Goal: Task Accomplishment & Management: Manage account settings

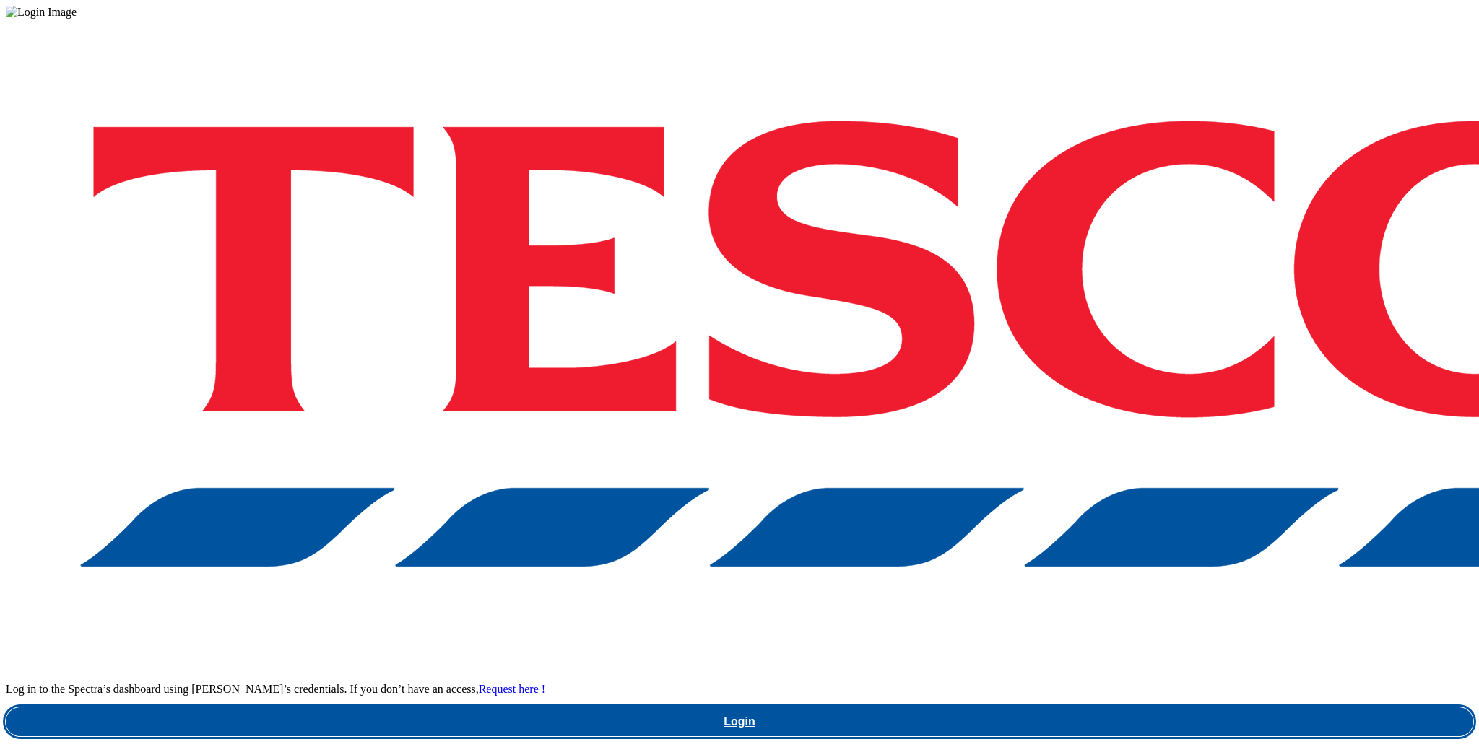
click at [1072, 708] on link "Login" at bounding box center [740, 722] width 1468 height 29
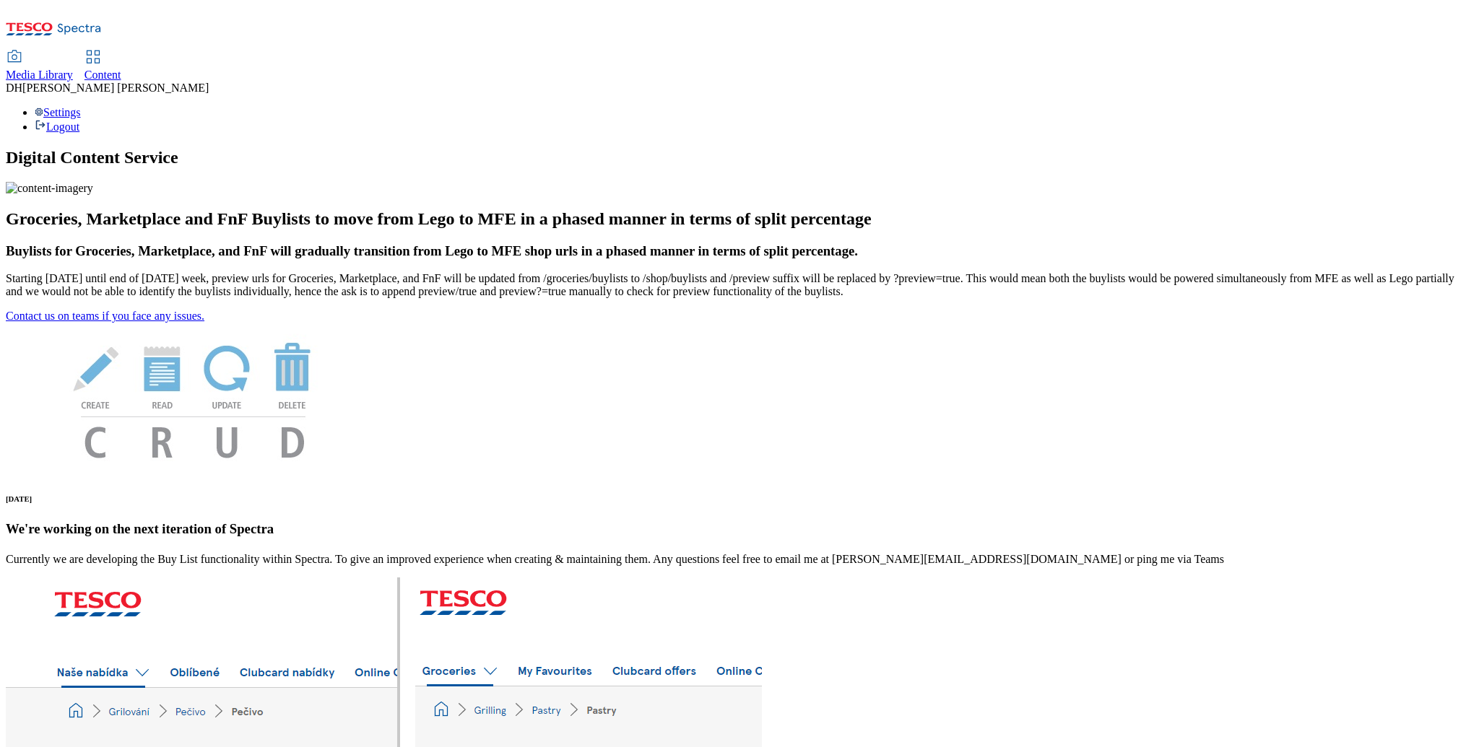
click at [121, 69] on span "Content" at bounding box center [102, 75] width 37 height 12
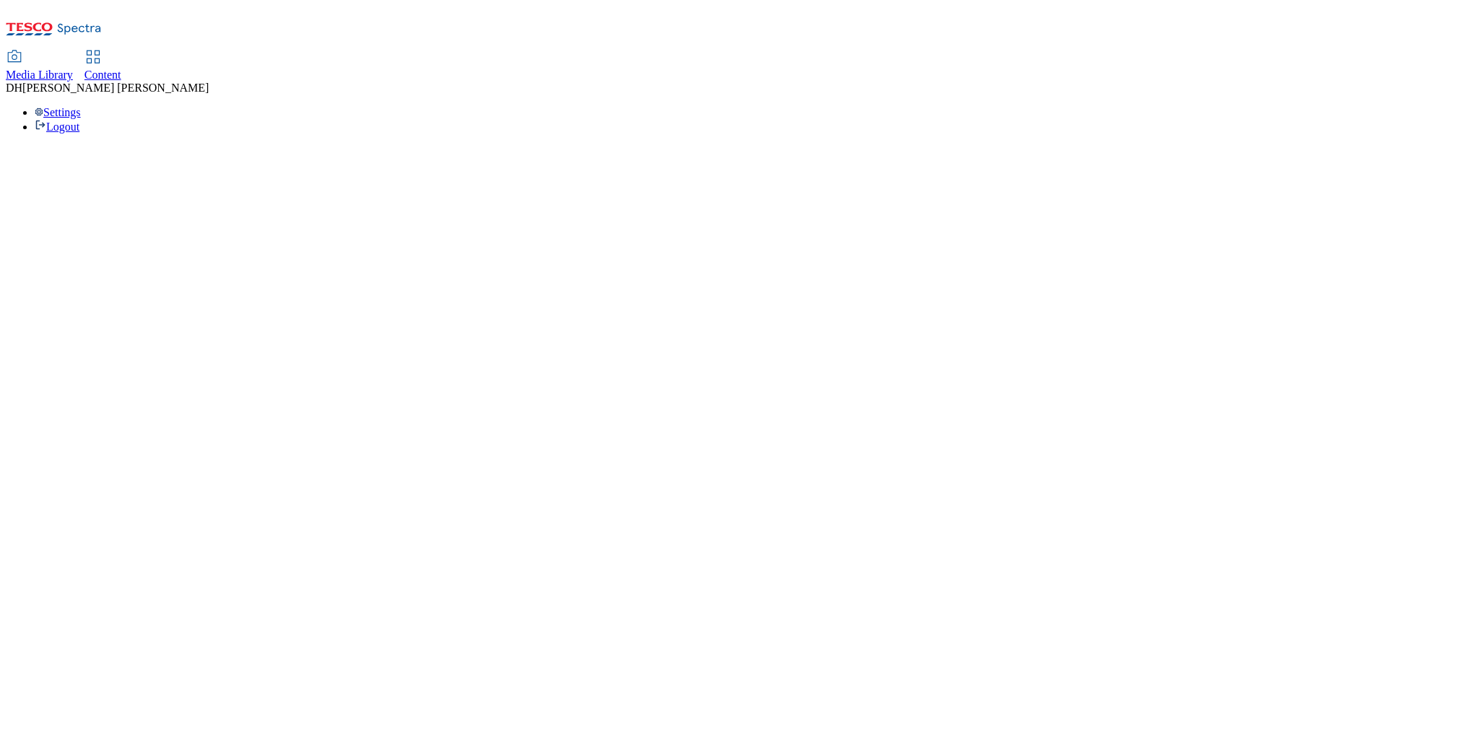
select select "group-comms"
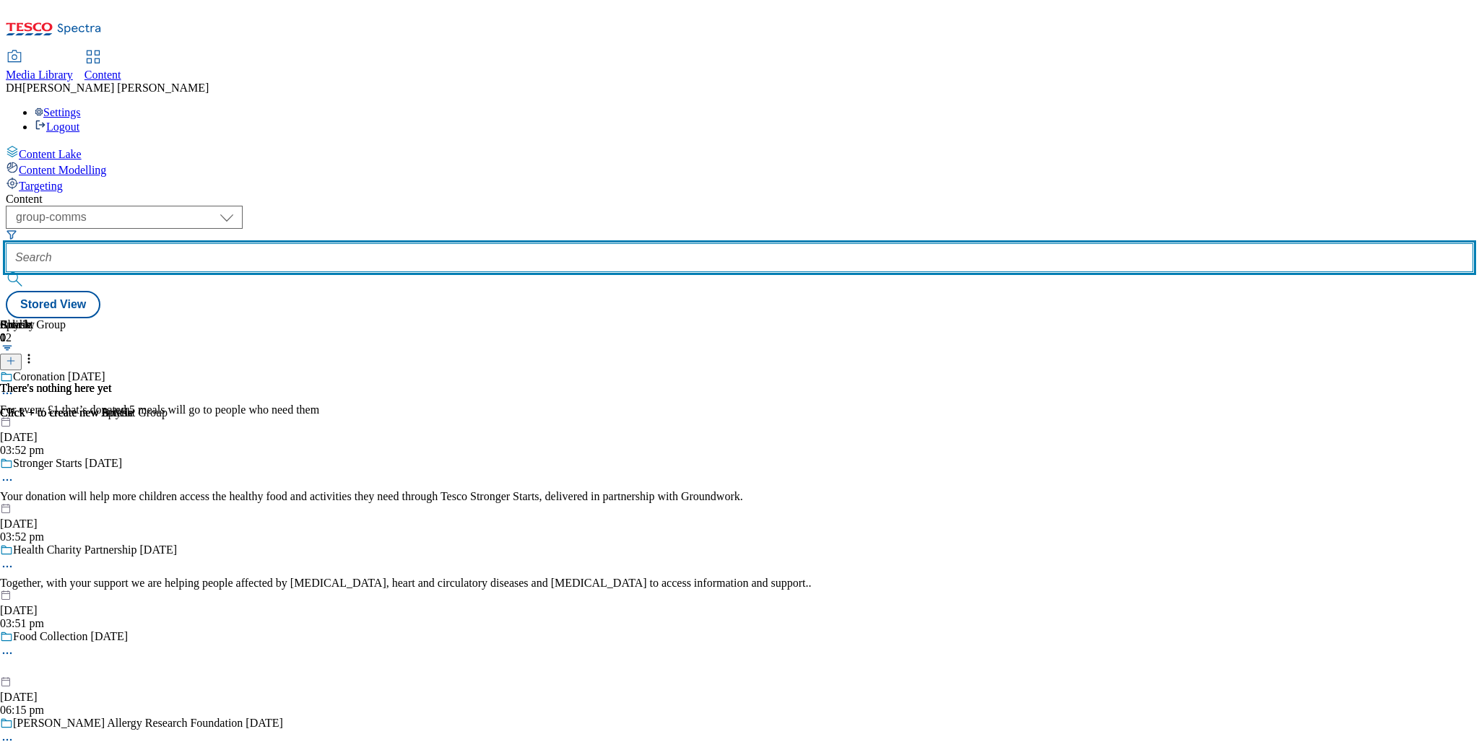
click at [430, 243] on input "text" at bounding box center [740, 257] width 1468 height 29
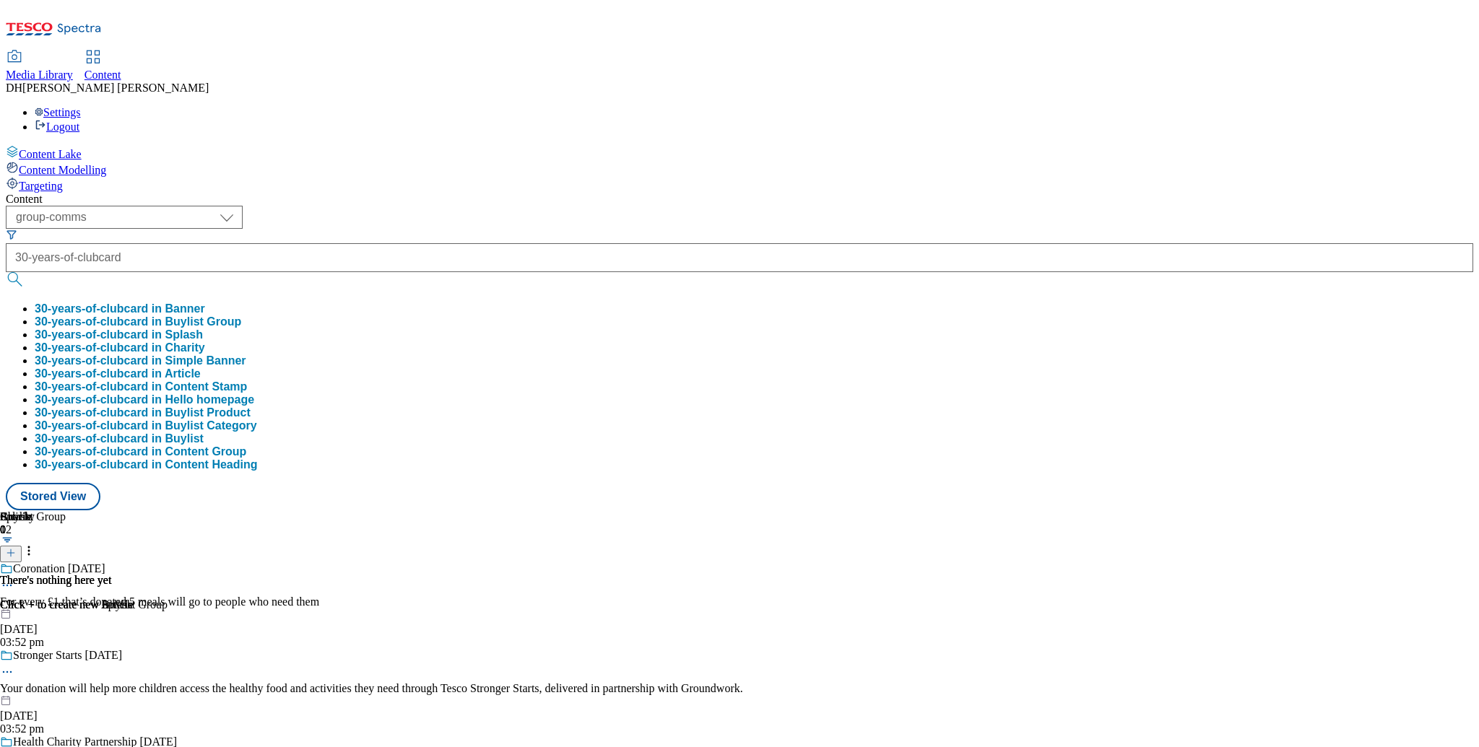
click at [204, 446] on button "30-years-of-clubcard in Buylist" at bounding box center [119, 439] width 169 height 13
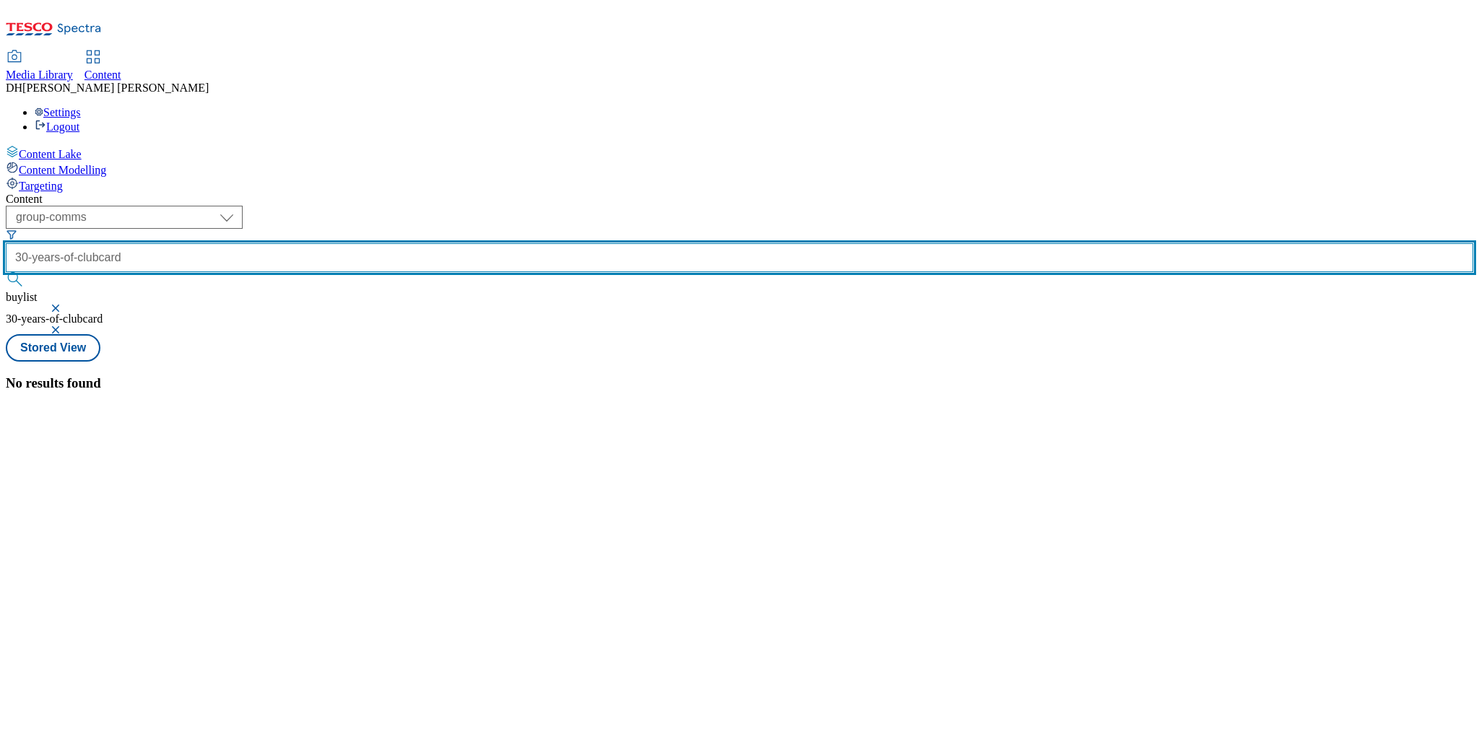
click at [461, 243] on input "30-years-of-clubcard" at bounding box center [740, 257] width 1468 height 29
click at [6, 272] on button "submit" at bounding box center [16, 279] width 20 height 14
type input "30-years-of"
click at [6, 272] on button "submit" at bounding box center [16, 279] width 20 height 14
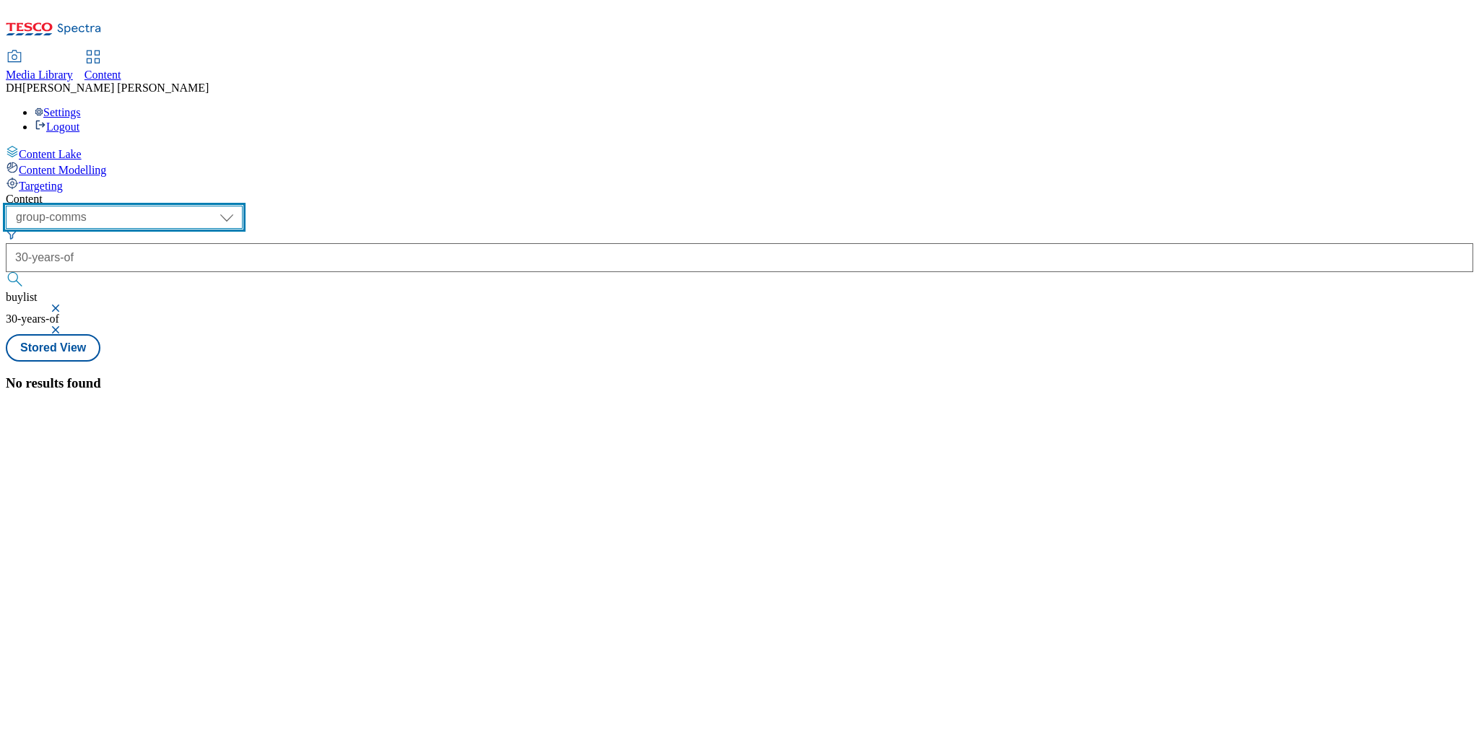
click at [243, 206] on select "dotcom-cz dotcom-hu dotcom-sk fnf-uk ghs-roi ghs-uk group-comms ighs-cz ighs-hu…" at bounding box center [124, 217] width 237 height 23
select select "ghs-uk"
click at [188, 206] on select "dotcom-cz dotcom-hu dotcom-sk fnf-uk ghs-roi ghs-uk group-comms ighs-cz ighs-hu…" at bounding box center [124, 217] width 237 height 23
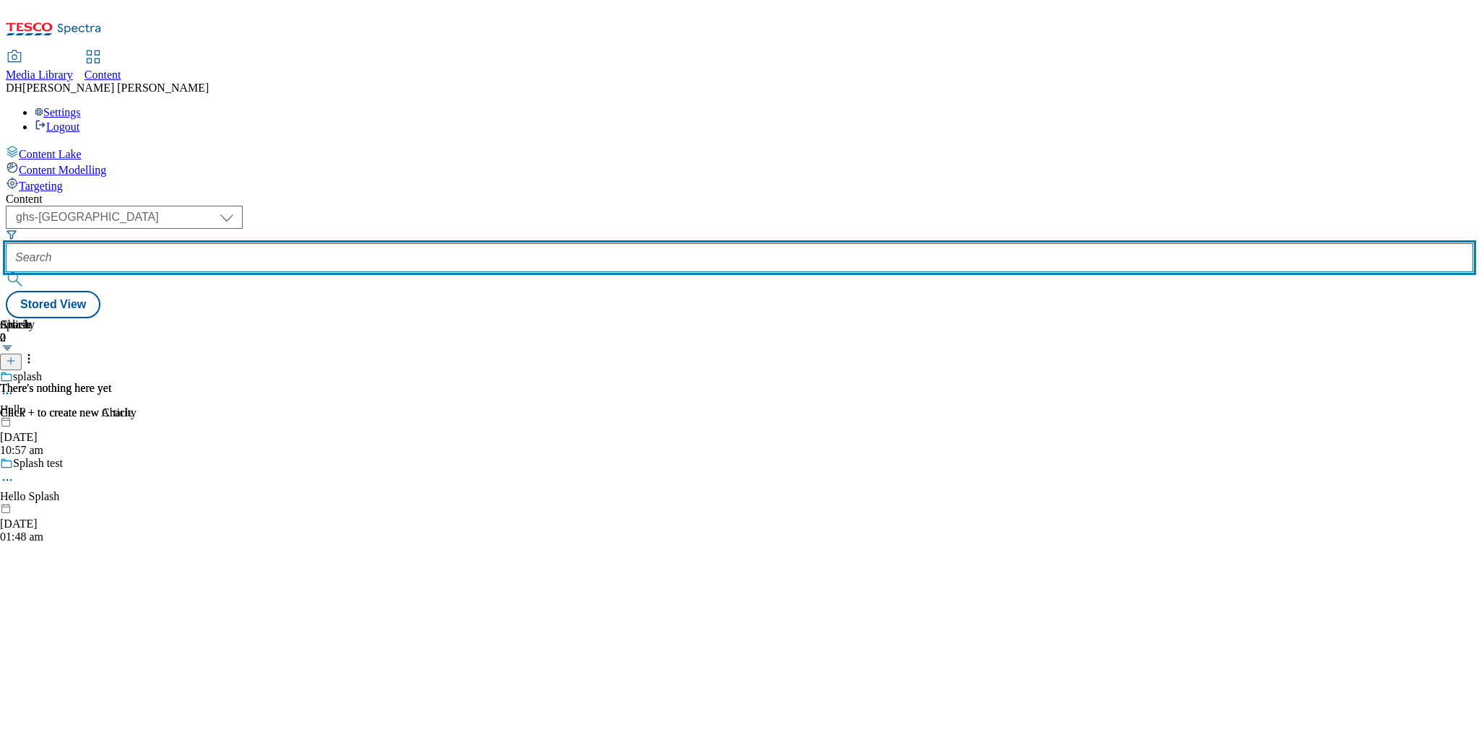
click at [447, 243] on input "text" at bounding box center [740, 257] width 1468 height 29
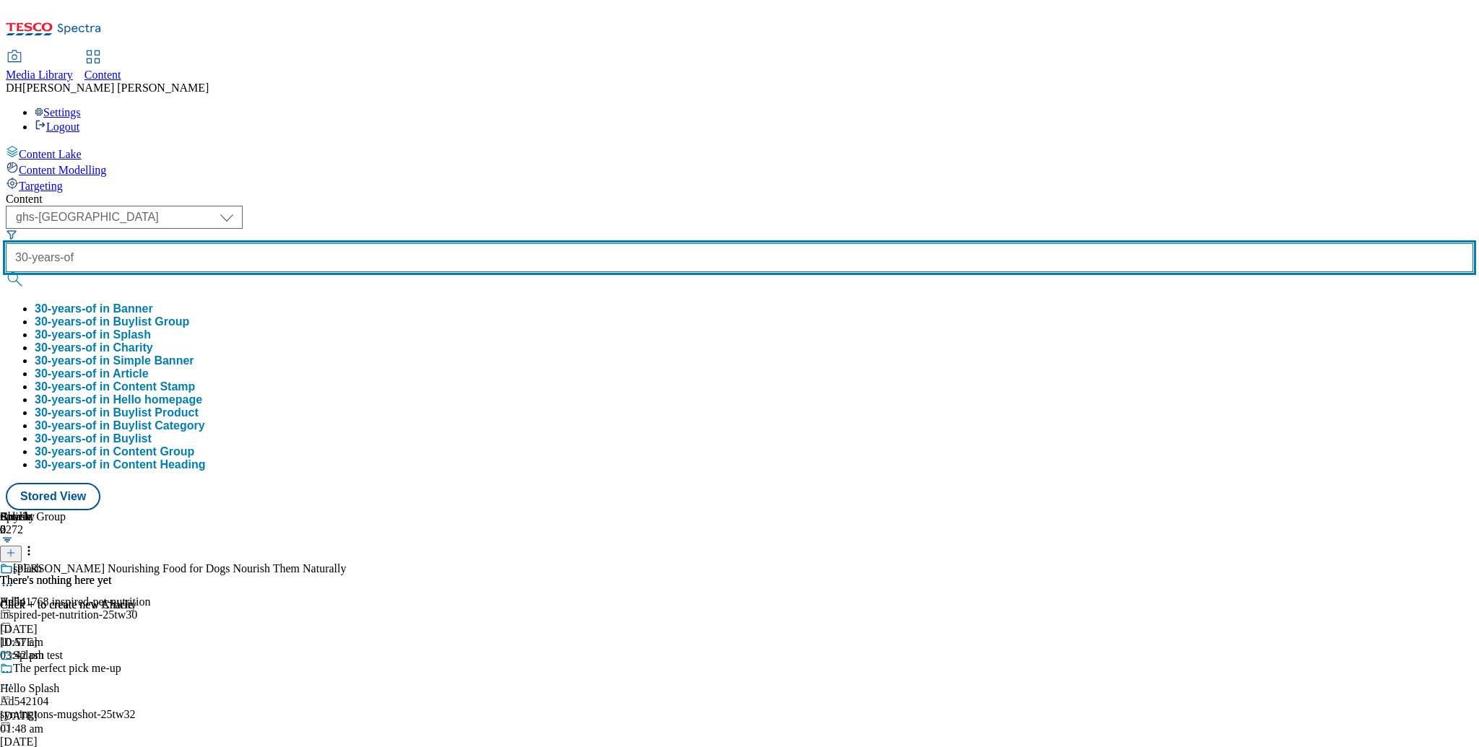
type input "30-years-of"
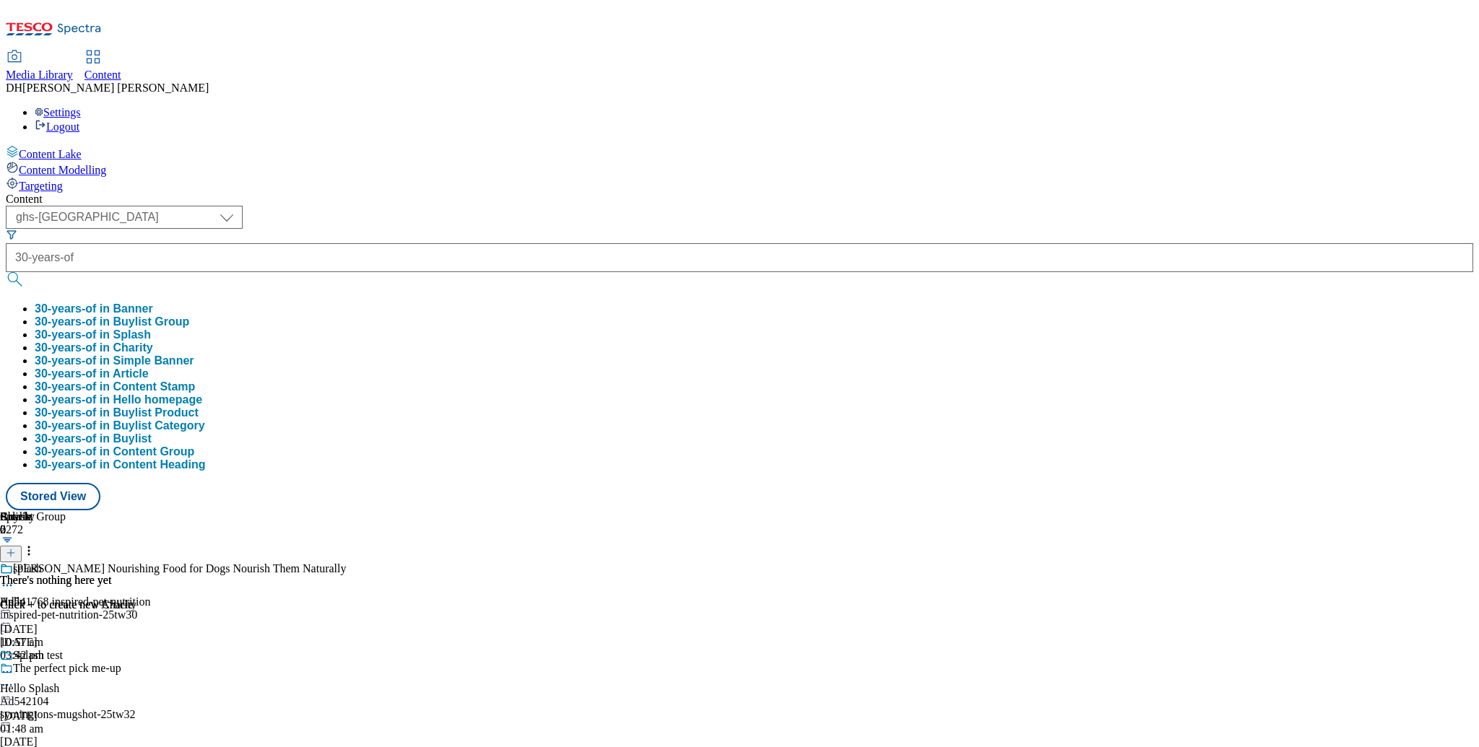
click at [152, 433] on button "30-years-of in Buylist" at bounding box center [93, 439] width 117 height 13
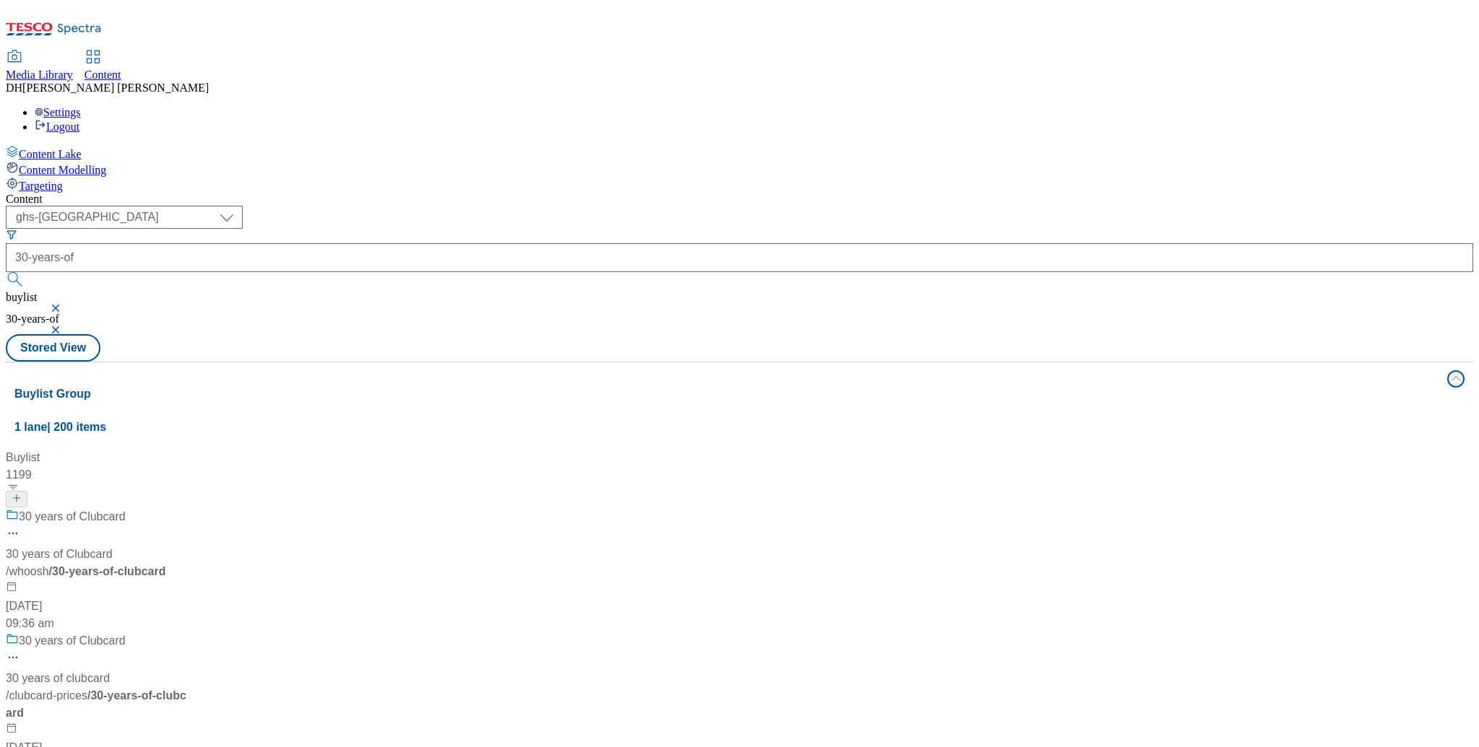
click at [186, 508] on div "30 years of Clubcard 30 years of Clubcard / whoosh / 30-years-of-clubcard 16 Ap…" at bounding box center [96, 570] width 181 height 124
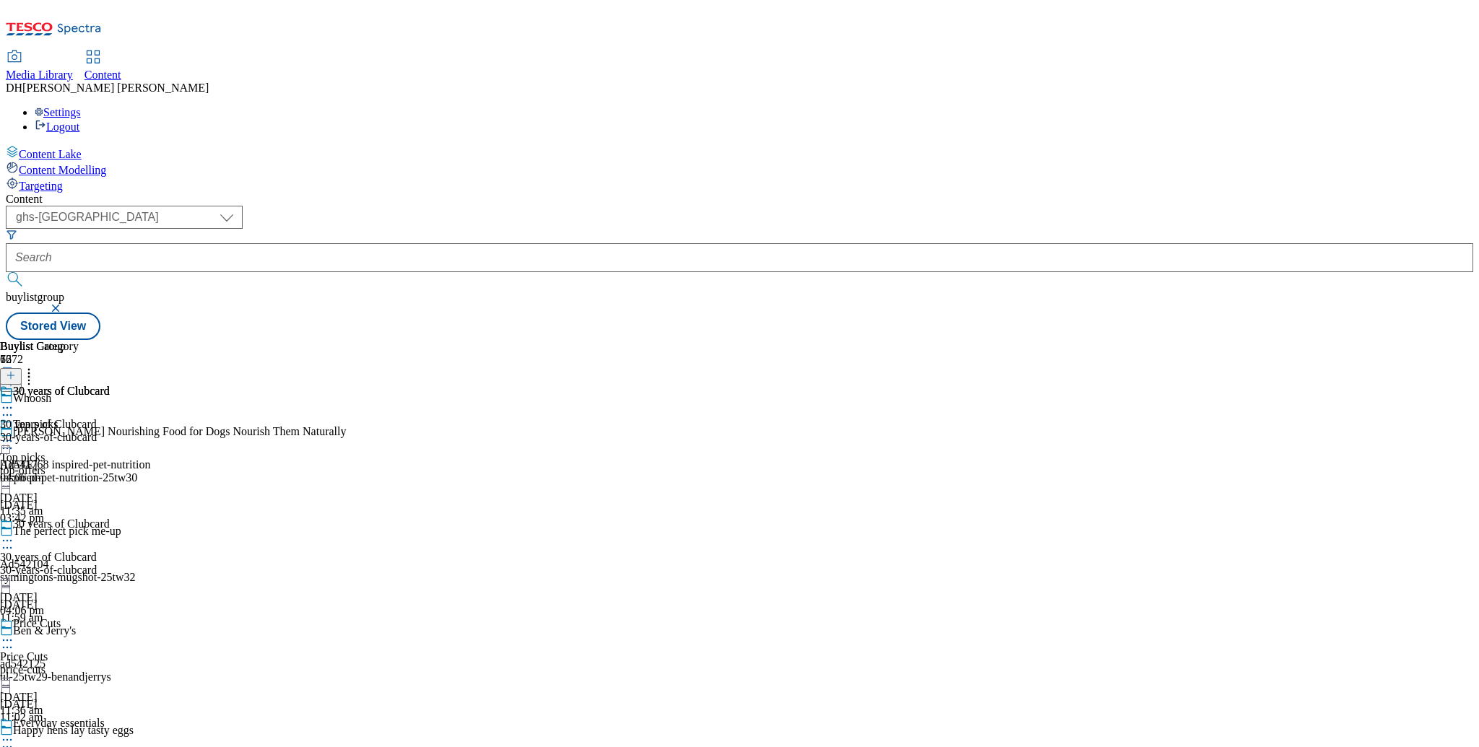
click at [12, 540] on circle at bounding box center [11, 541] width 2 height 2
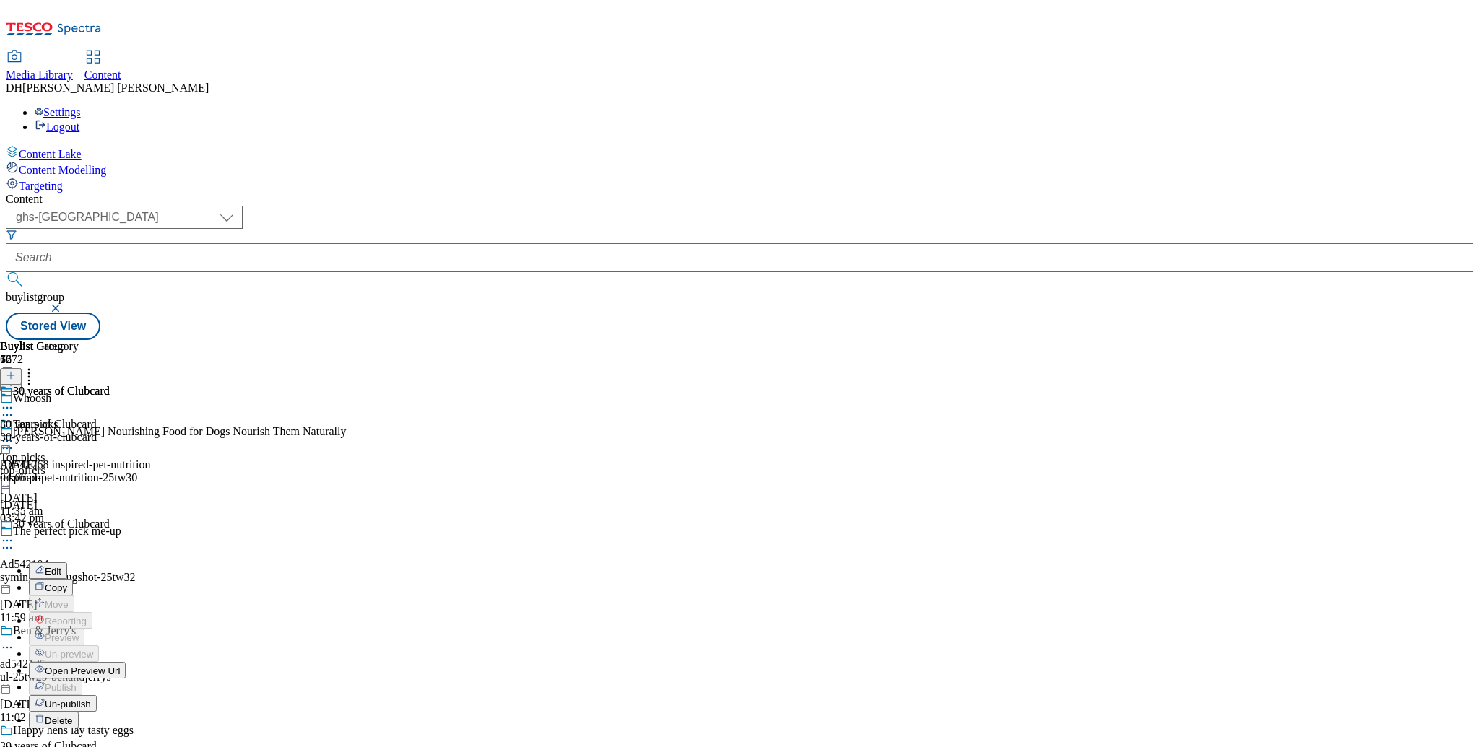
click at [91, 699] on span "Un-publish" at bounding box center [68, 704] width 46 height 11
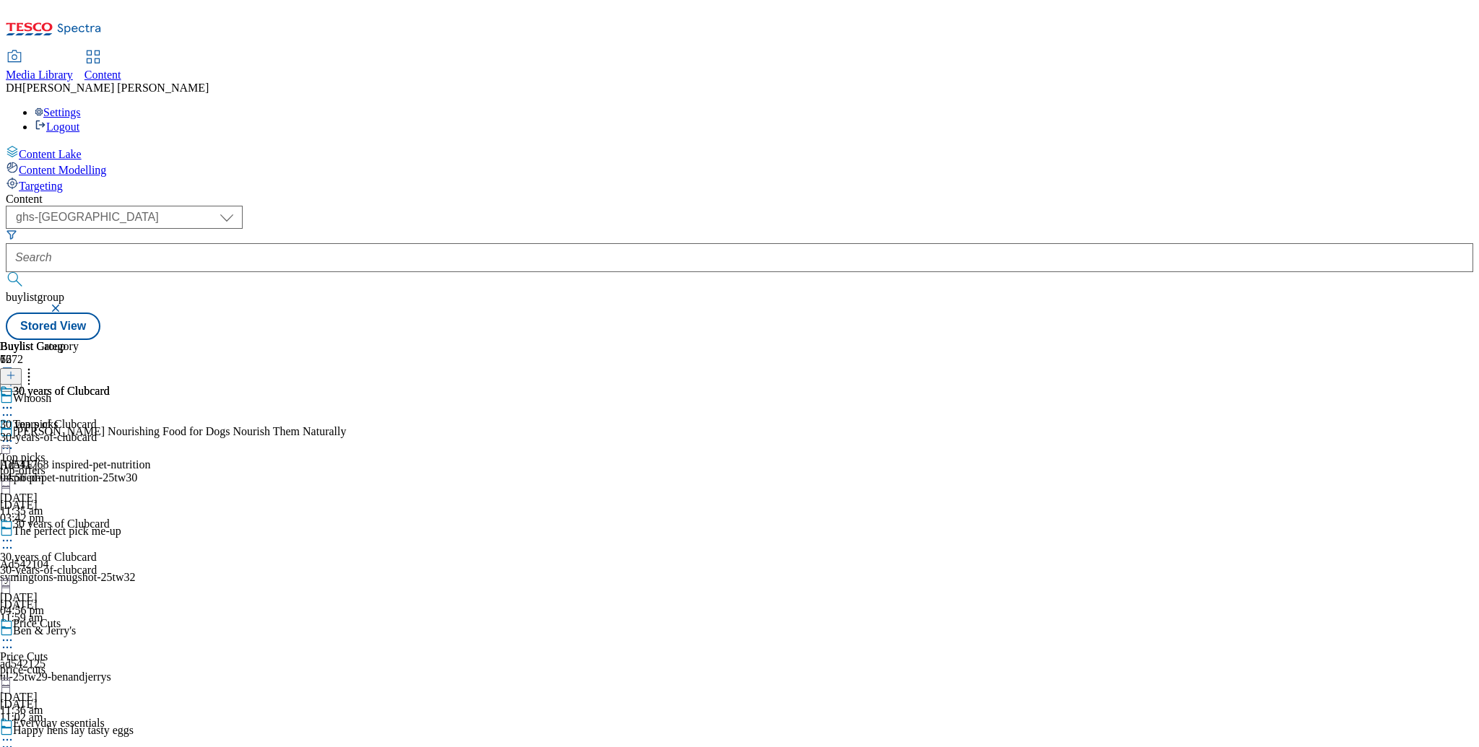
click at [14, 534] on icon at bounding box center [7, 541] width 14 height 14
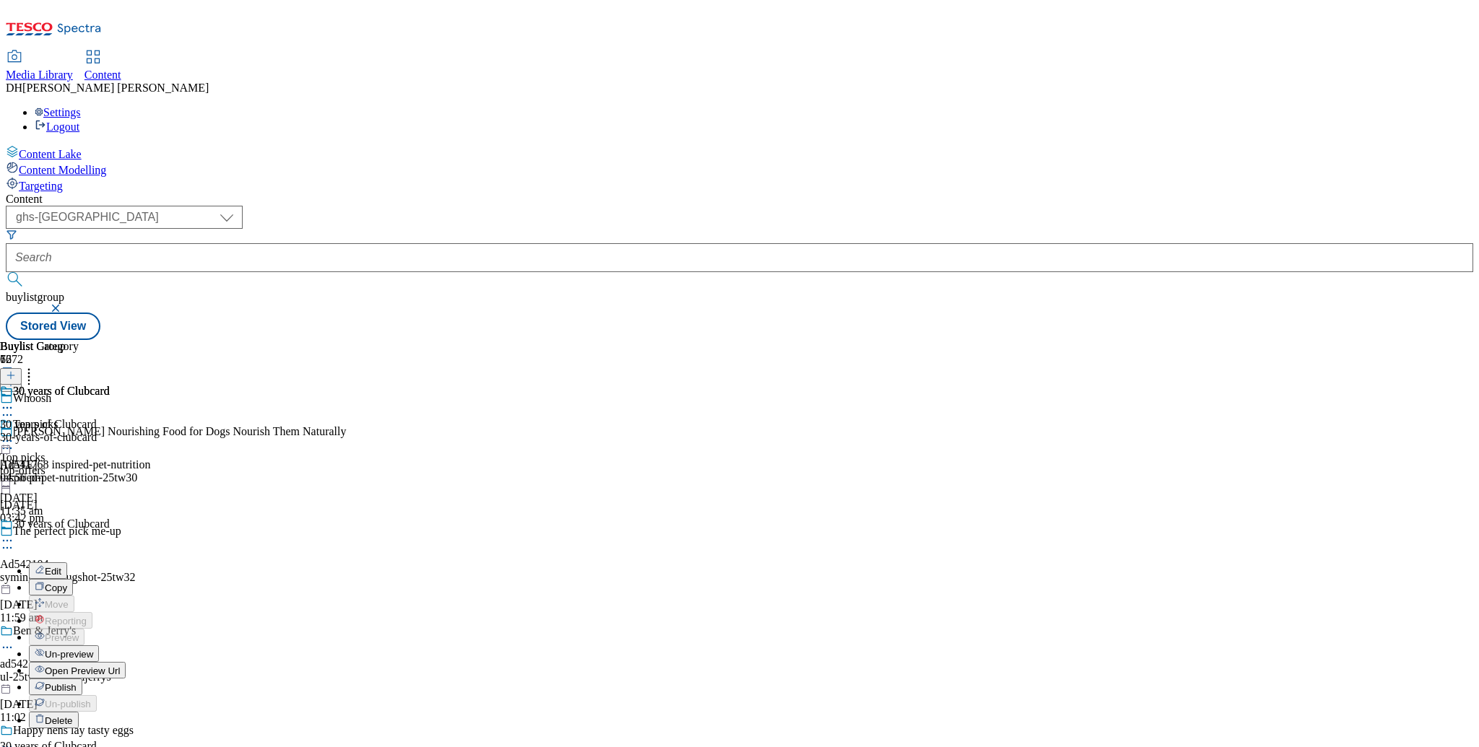
click at [93, 649] on span "Un-preview" at bounding box center [69, 654] width 48 height 11
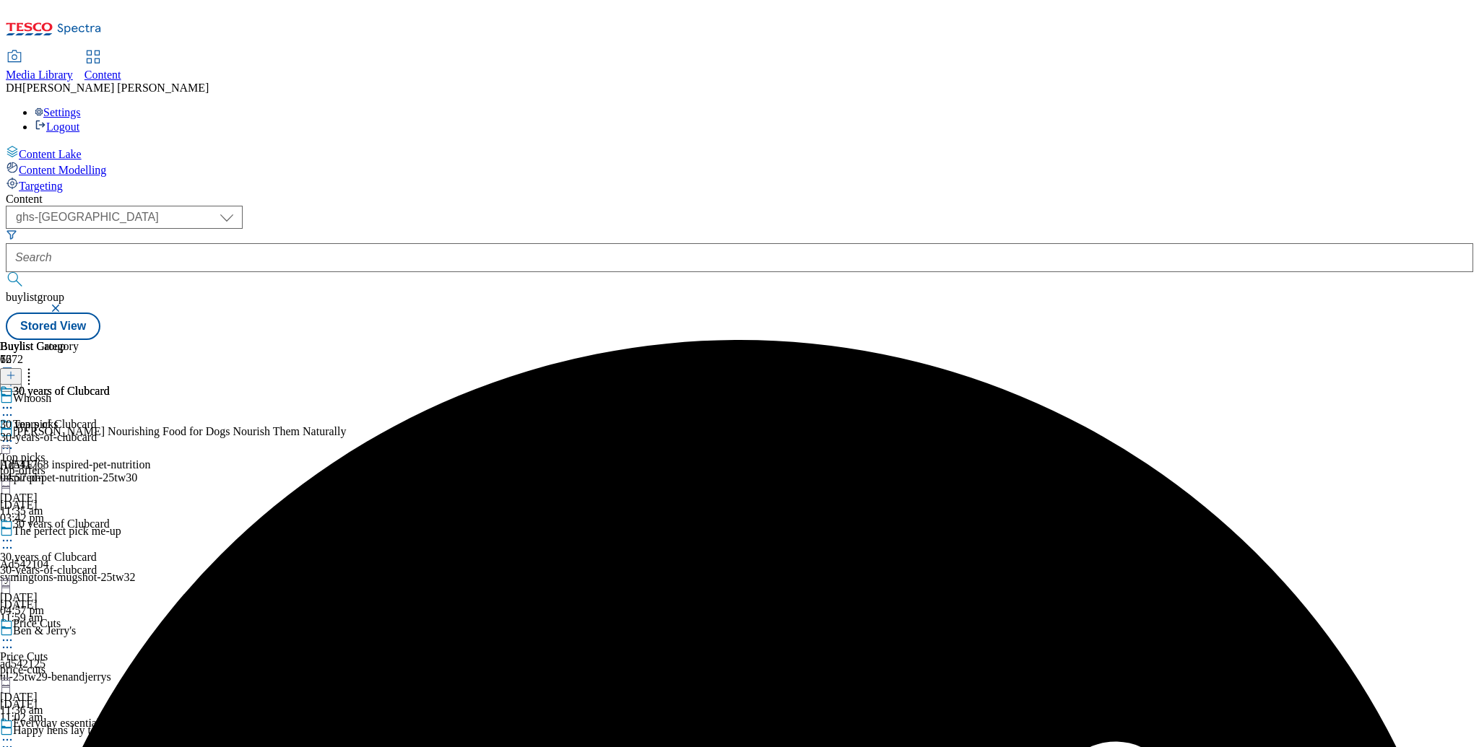
drag, startPoint x: 606, startPoint y: 405, endPoint x: 703, endPoint y: 360, distance: 106.6
click at [147, 518] on div "30 years of Clubcard 30 years of Clubcard 30-years-of-clubcard 17 Sept 2025 04:…" at bounding box center [73, 568] width 147 height 100
click at [110, 431] on div "30-years-of-clubcard" at bounding box center [55, 437] width 110 height 13
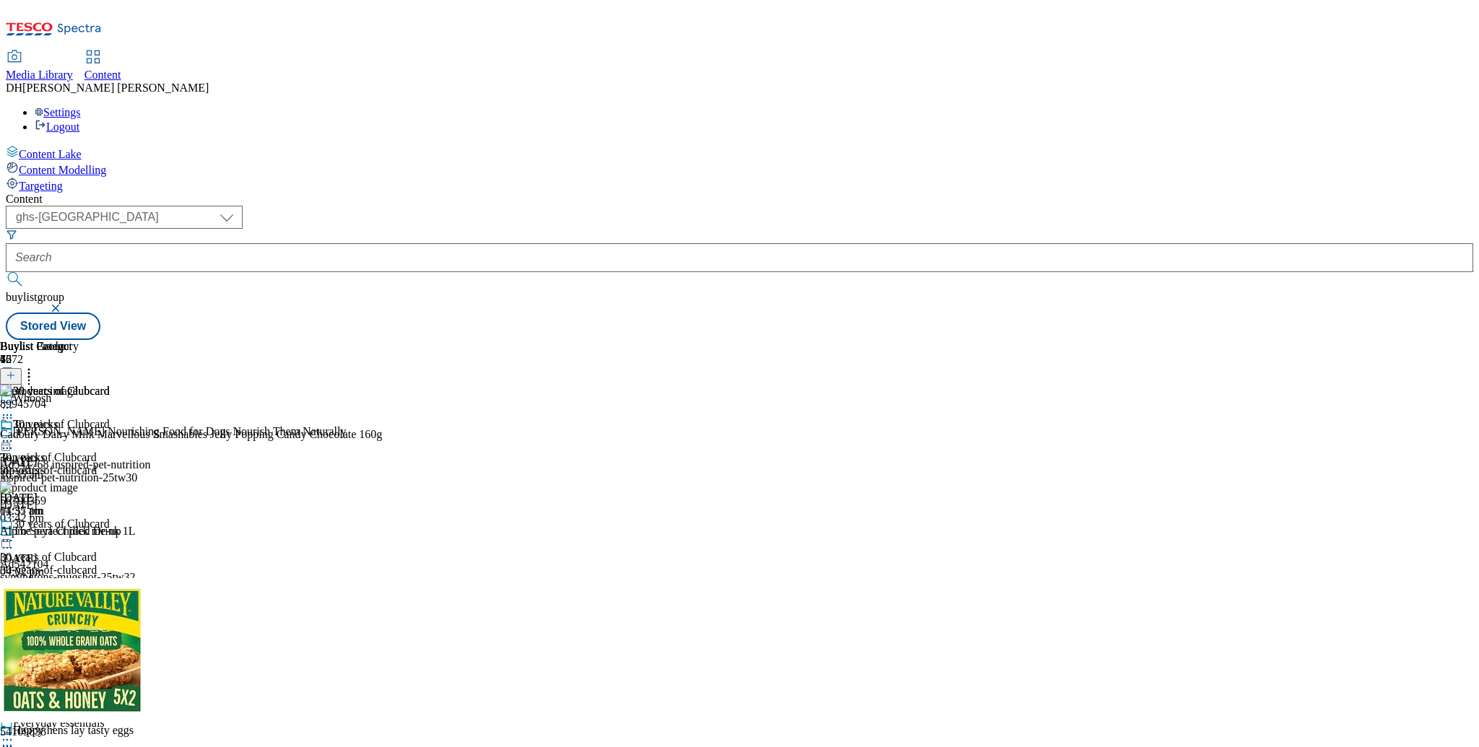
click at [14, 534] on icon at bounding box center [7, 541] width 14 height 14
click at [73, 699] on span "Delete" at bounding box center [59, 704] width 28 height 11
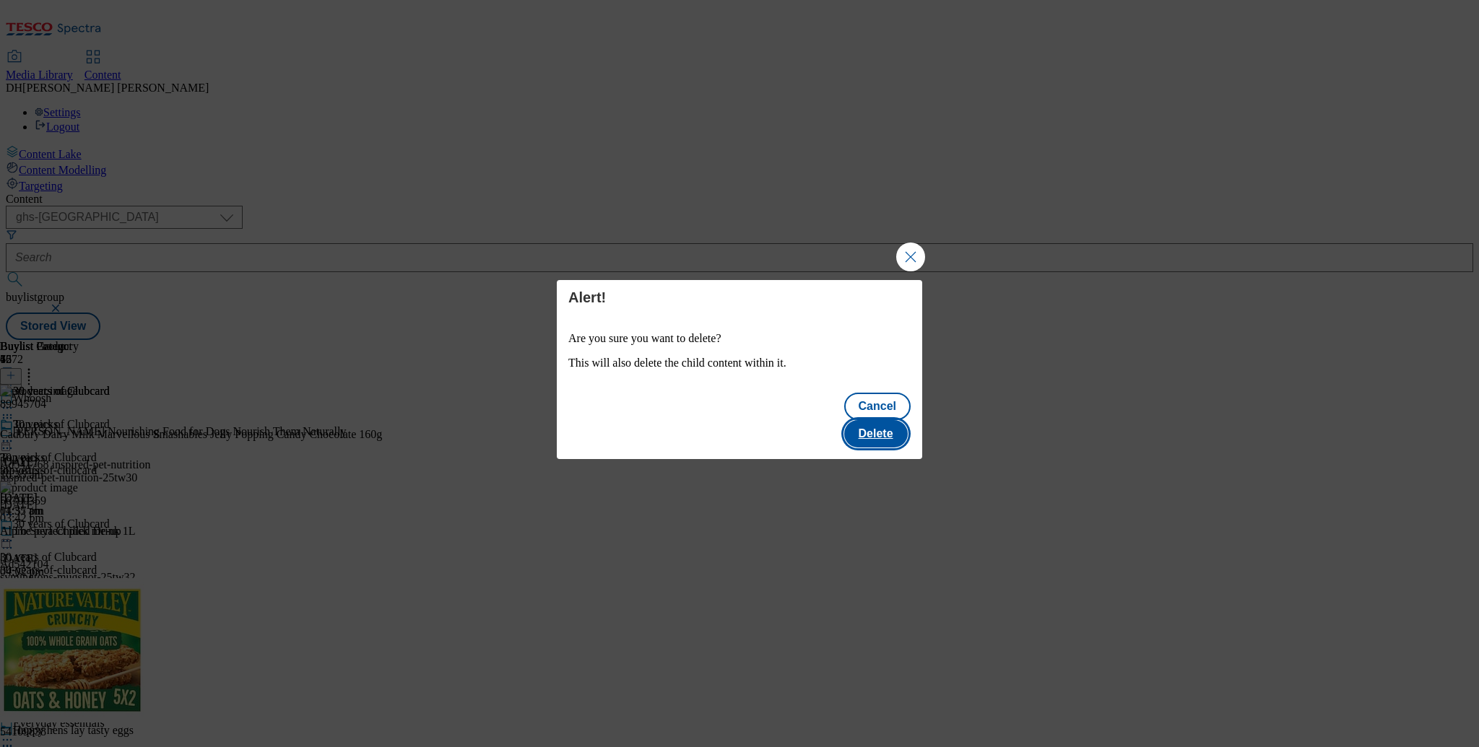
click at [880, 420] on button "Delete" at bounding box center [876, 433] width 64 height 27
